Goal: Find specific page/section: Find specific page/section

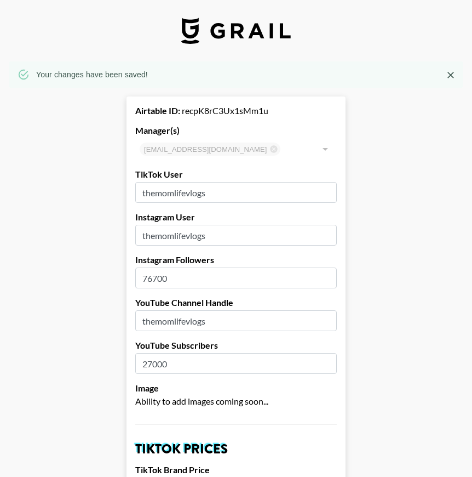
select select "USD"
click at [453, 70] on icon "Close" at bounding box center [450, 75] width 11 height 11
